Goal: Task Accomplishment & Management: Complete application form

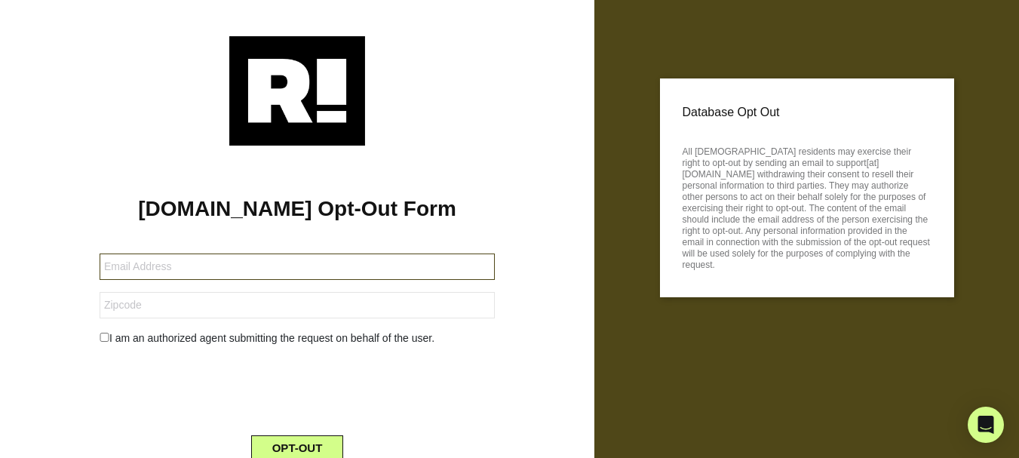
click at [220, 268] on input "text" at bounding box center [297, 267] width 395 height 26
paste input "[EMAIL_ADDRESS][DOMAIN_NAME]"
type input "[EMAIL_ADDRESS][DOMAIN_NAME]"
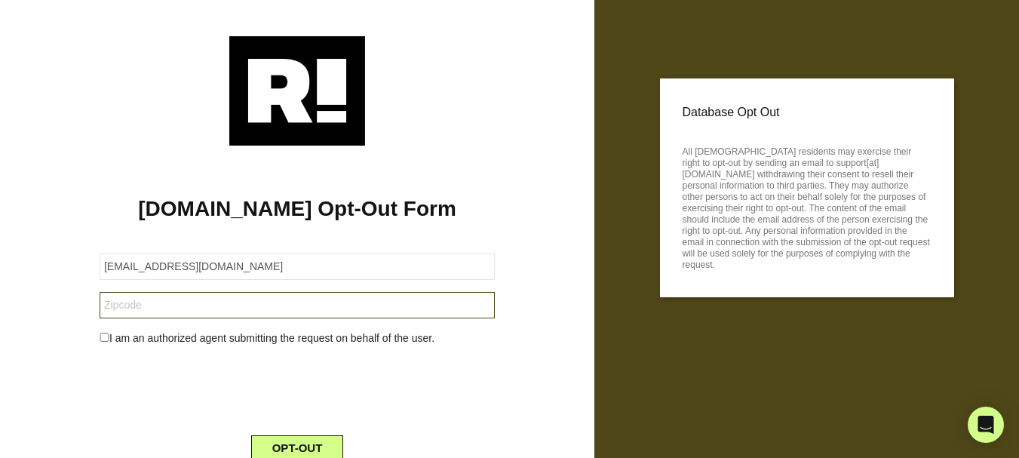
click at [130, 318] on input "text" at bounding box center [297, 305] width 395 height 26
paste input "91436"
type input "91436"
click at [126, 345] on div "I am an authorized agent submitting the request on behalf of the user." at bounding box center [297, 339] width 418 height 16
click at [106, 340] on input "checkbox" at bounding box center [105, 337] width 10 height 9
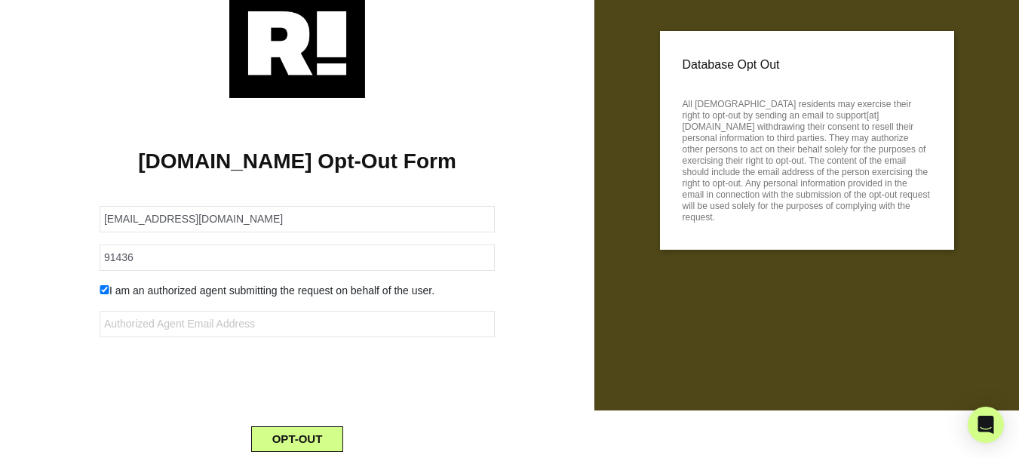
scroll to position [97, 0]
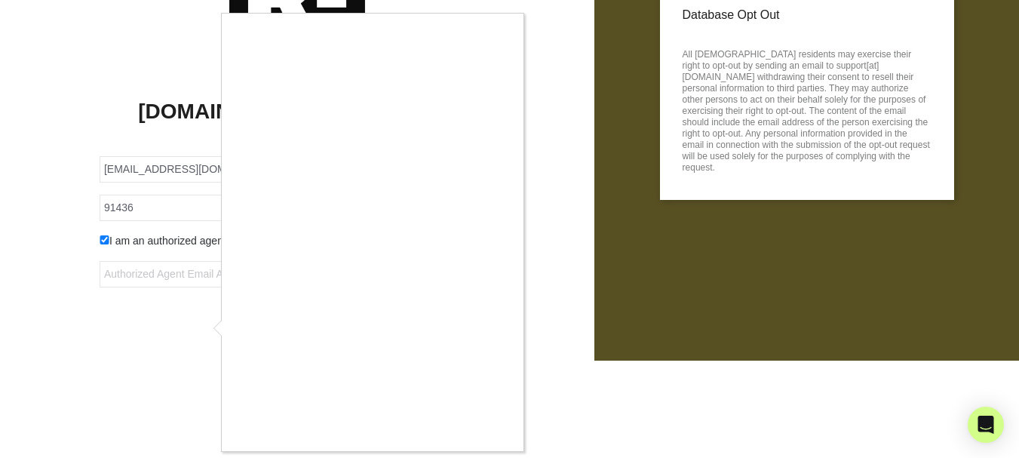
click at [100, 241] on div at bounding box center [509, 229] width 1019 height 458
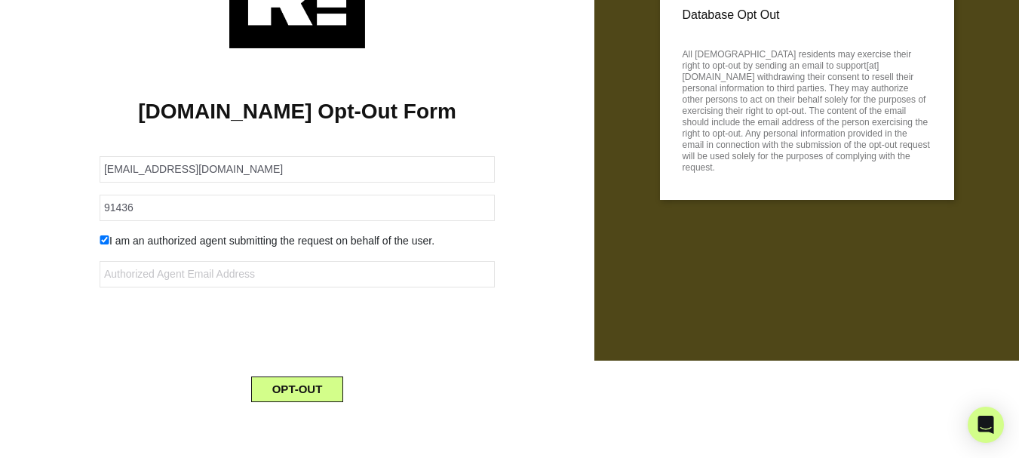
click at [106, 241] on input "checkbox" at bounding box center [105, 239] width 10 height 9
checkbox input "false"
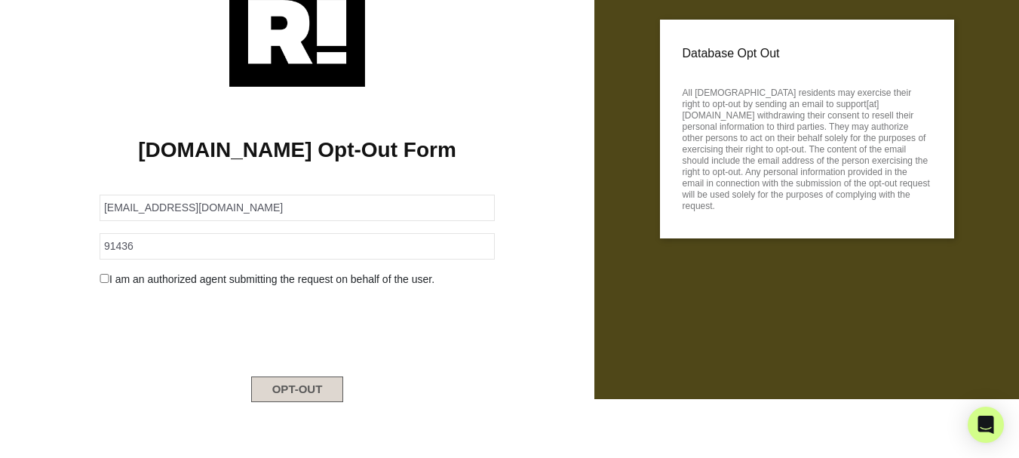
click at [303, 388] on button "OPT-OUT" at bounding box center [297, 390] width 93 height 26
